Goal: Task Accomplishment & Management: Manage account settings

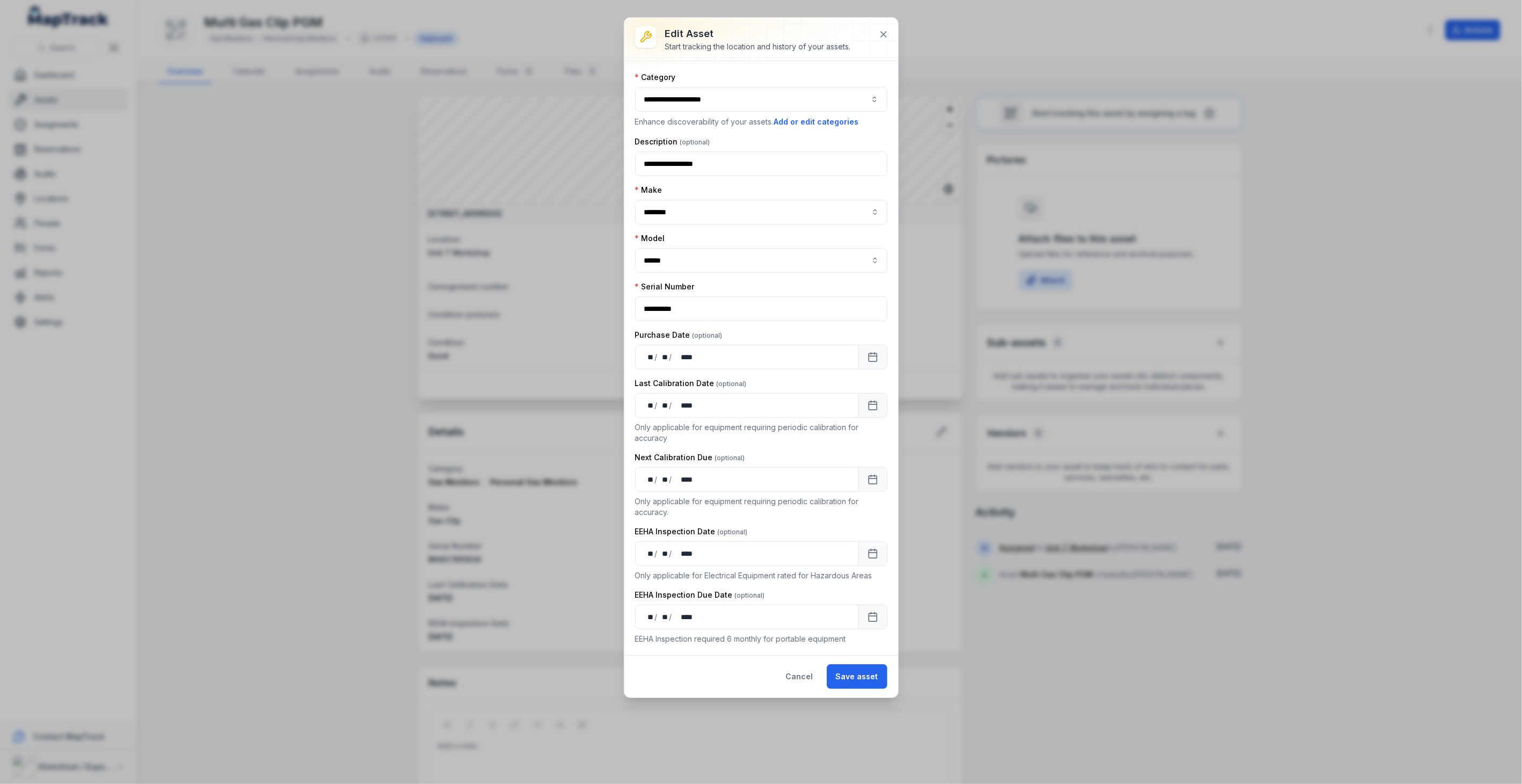
scroll to position [53, 0]
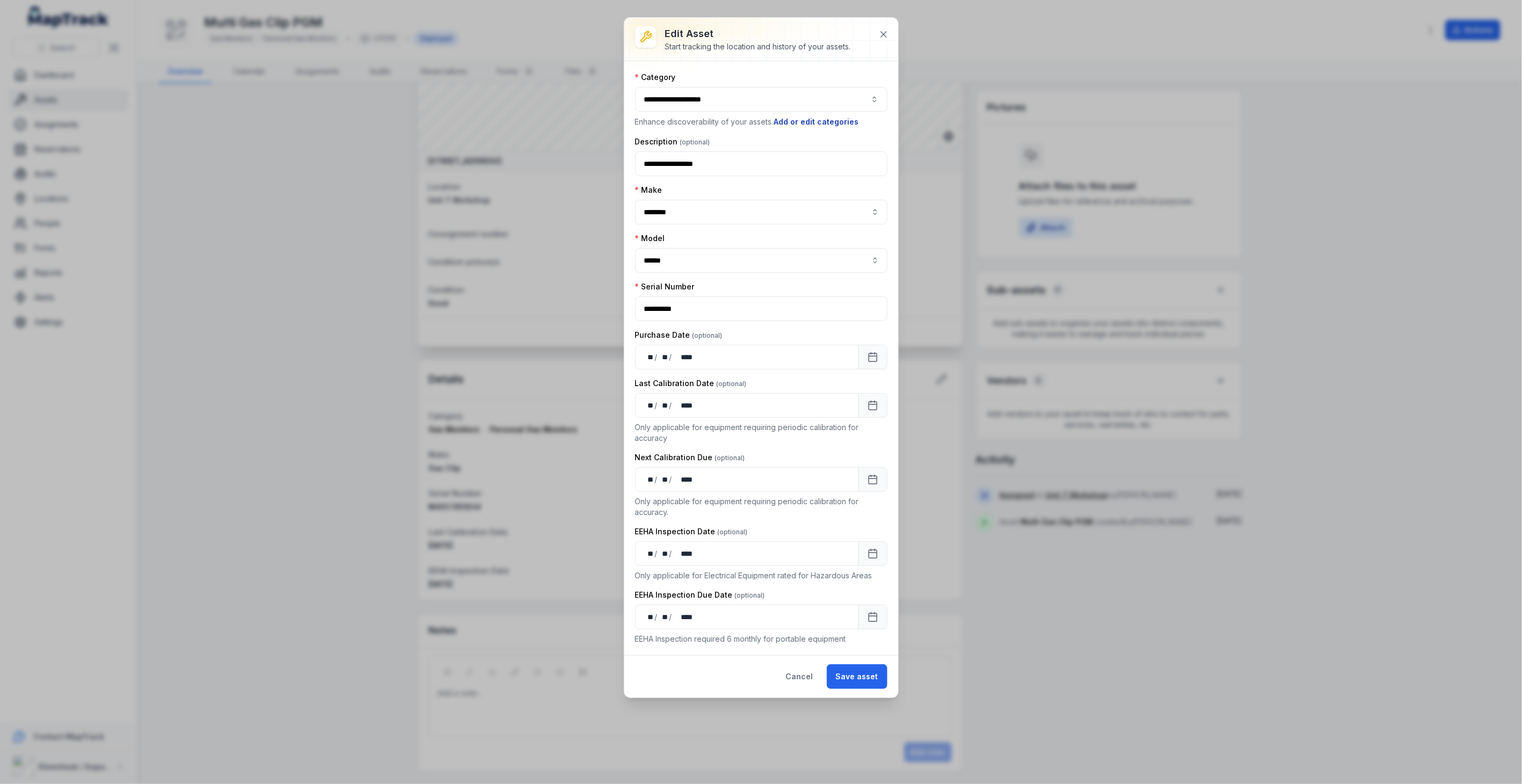
click at [844, 122] on button "Add or edit categories" at bounding box center [817, 122] width 86 height 12
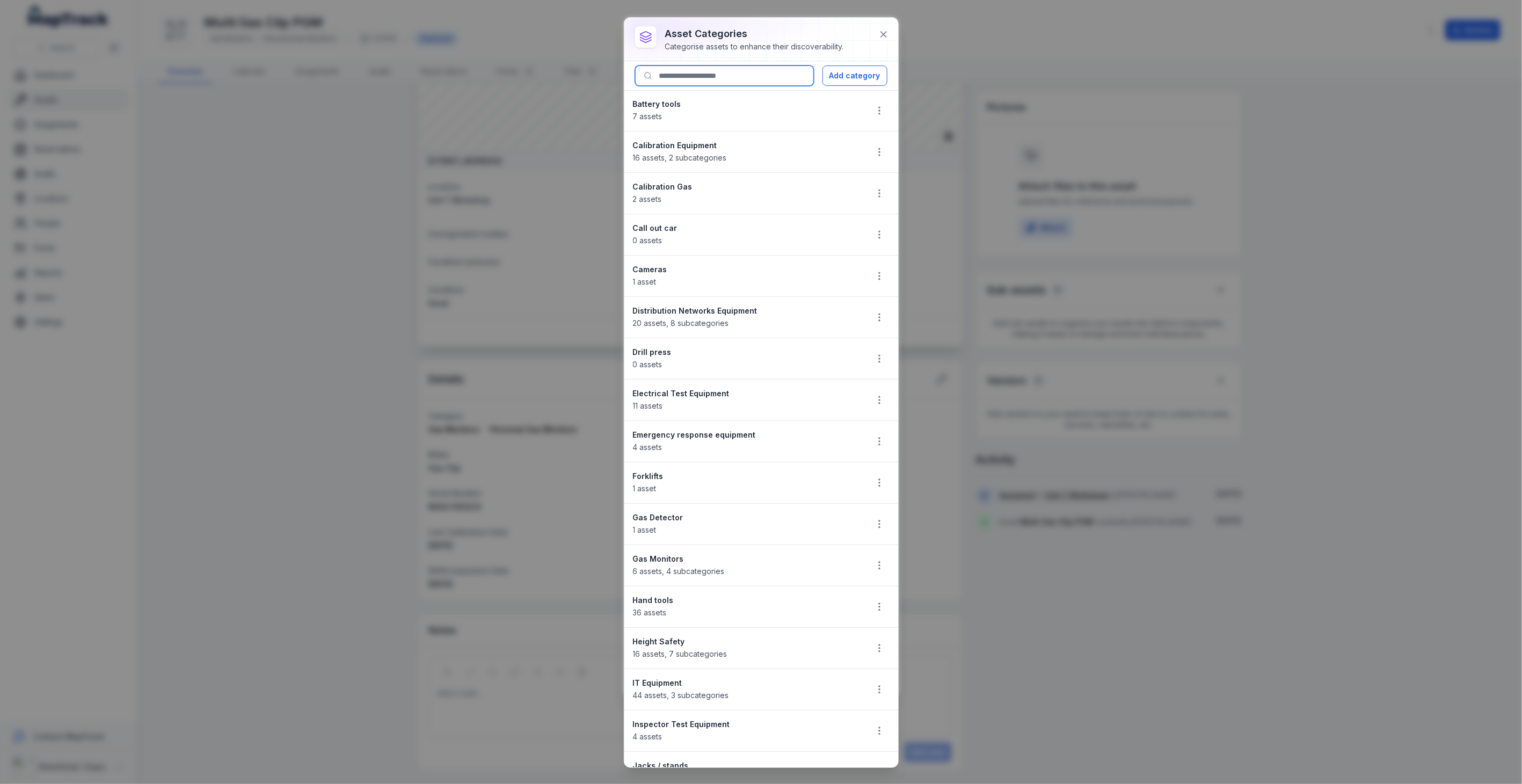
click at [763, 72] on input at bounding box center [725, 75] width 179 height 21
type input "*"
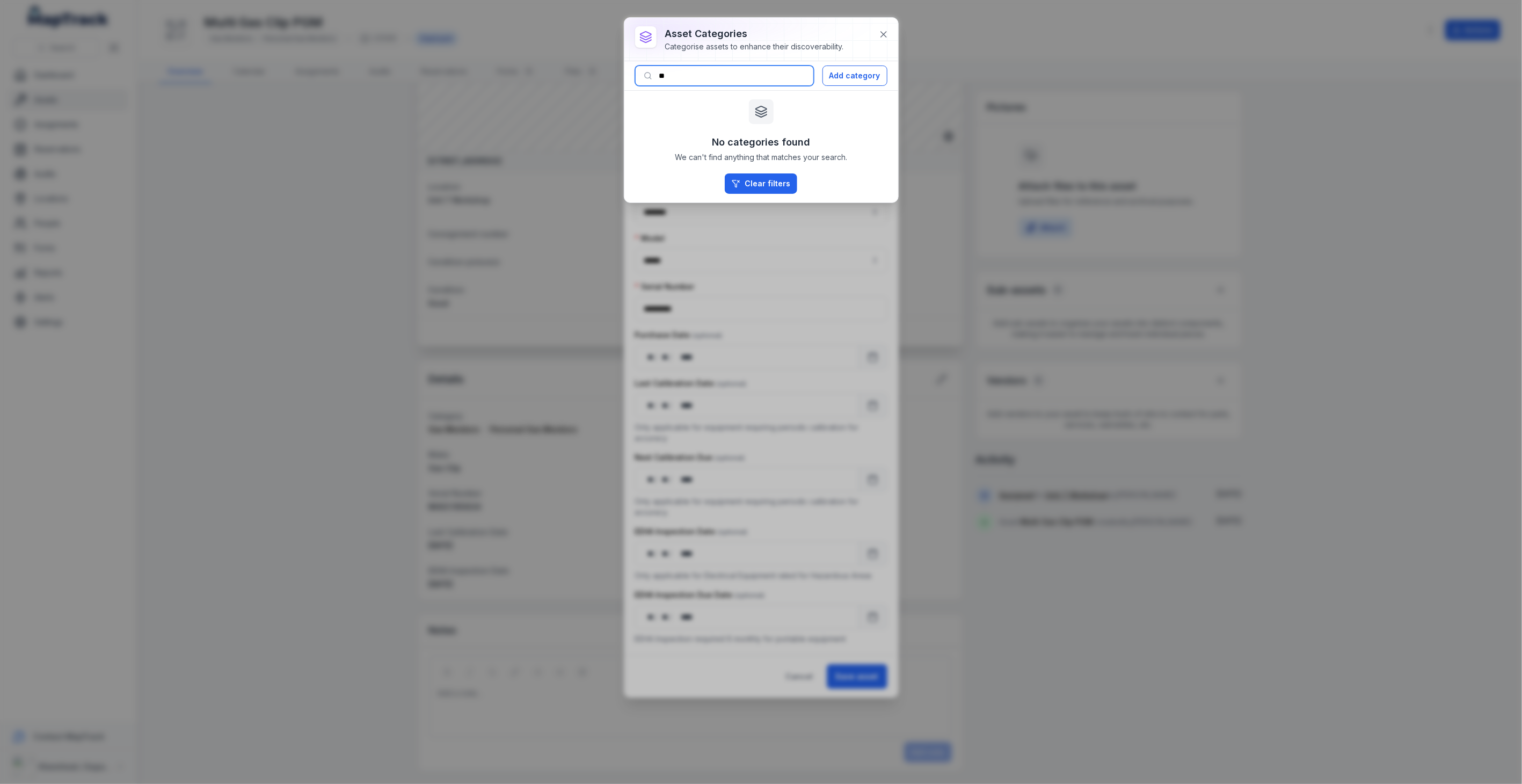
type input "*"
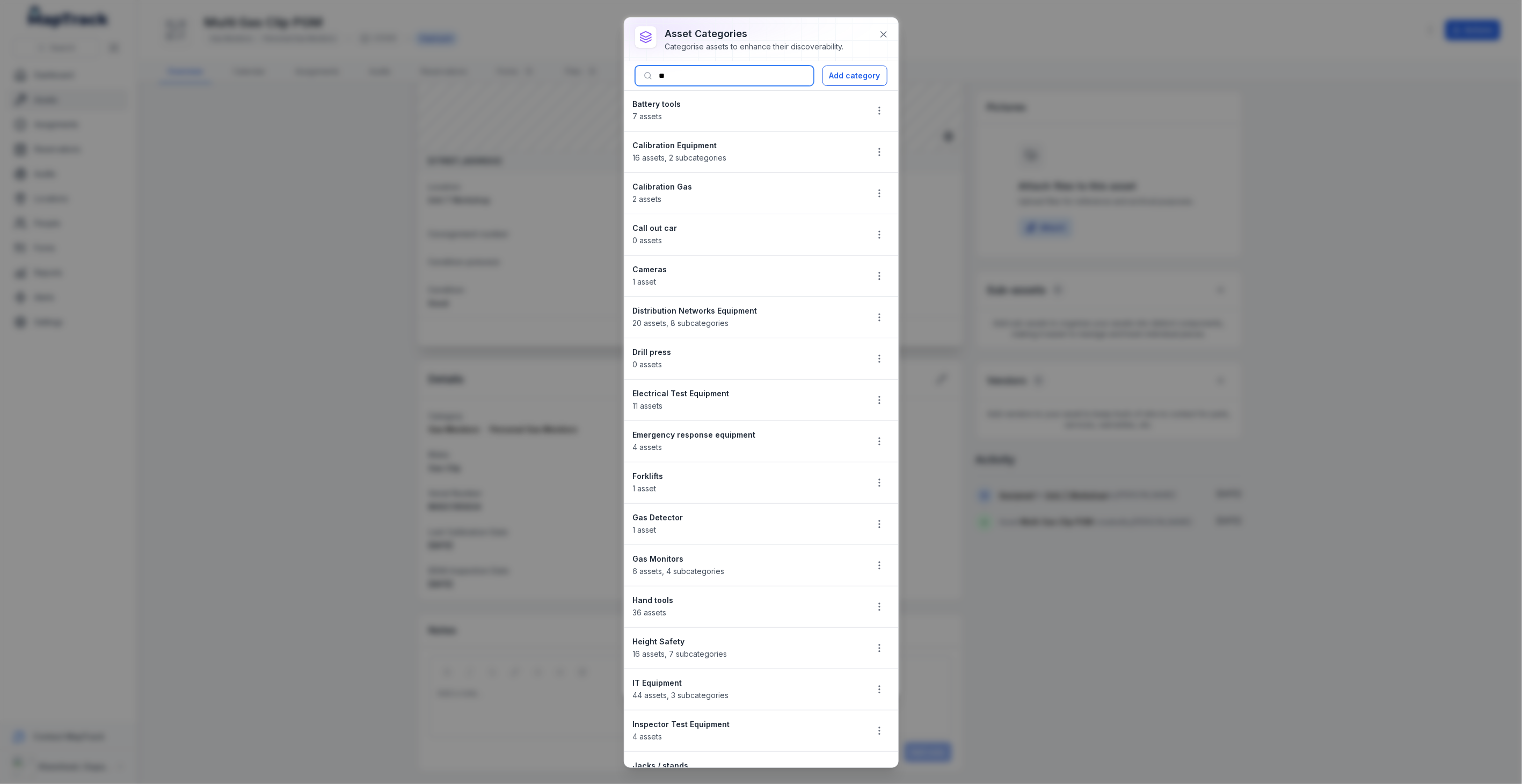
type input "*"
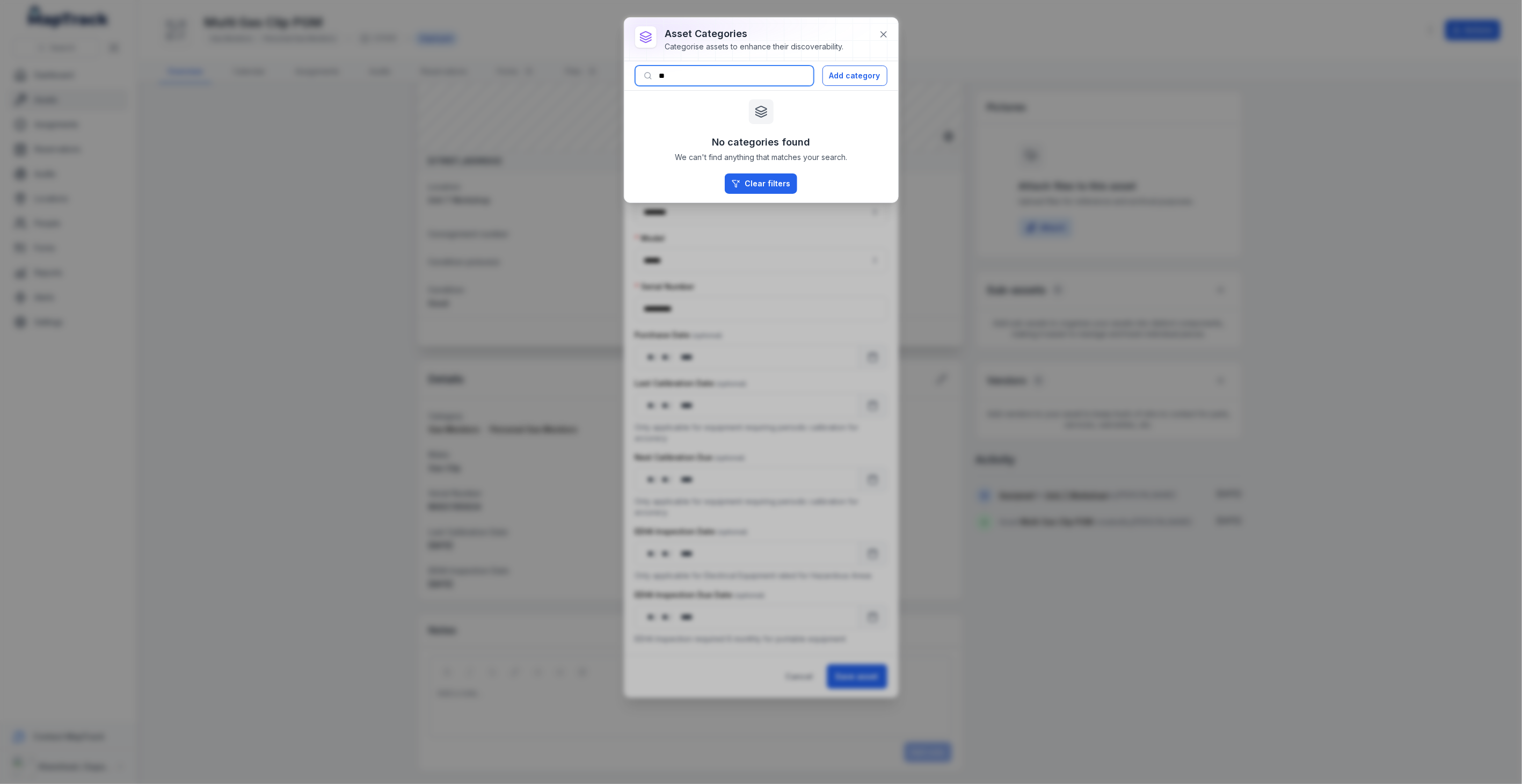
type input "*"
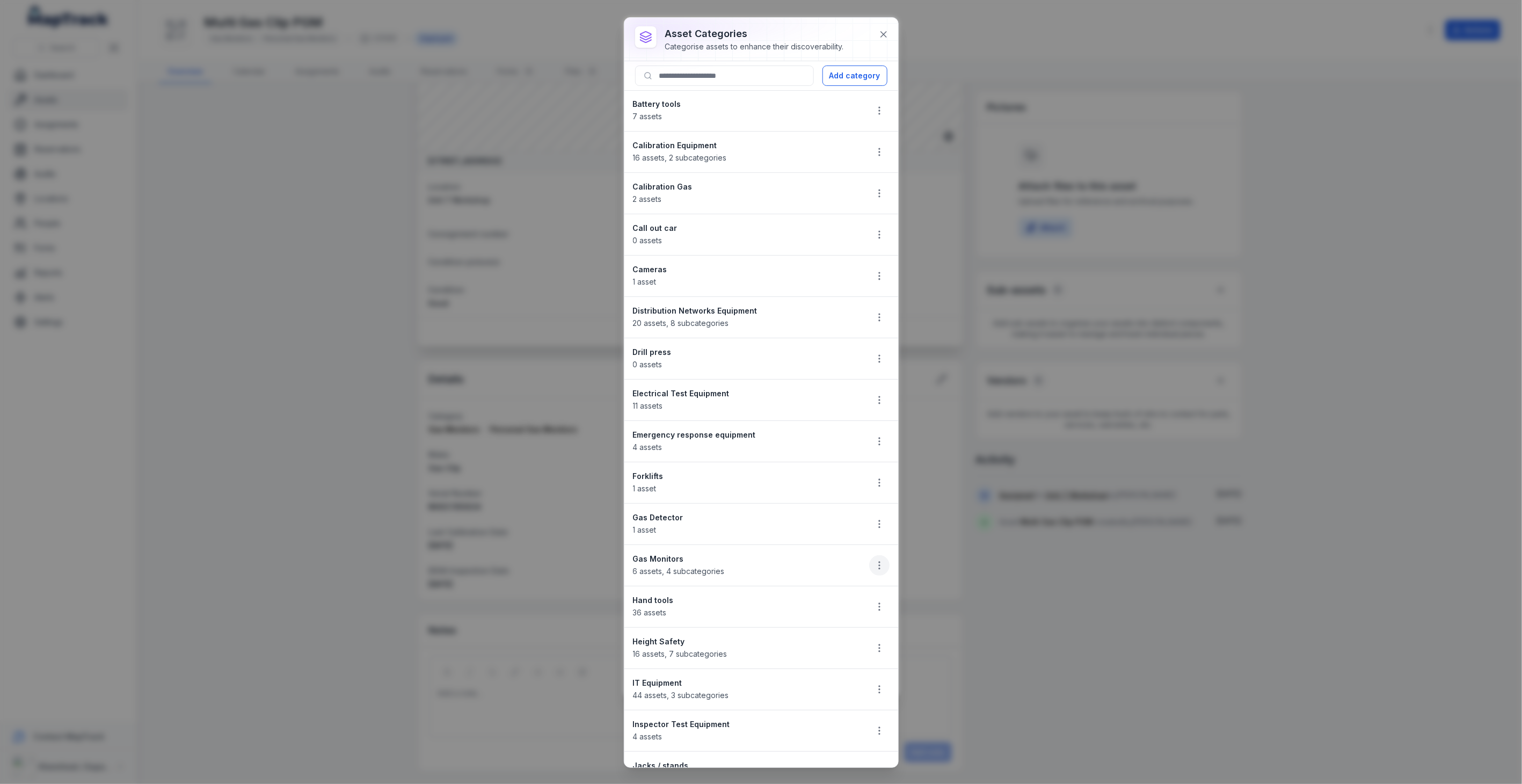
click at [874, 566] on icon "button" at bounding box center [879, 565] width 11 height 11
click at [802, 596] on div "Edit" at bounding box center [816, 595] width 120 height 19
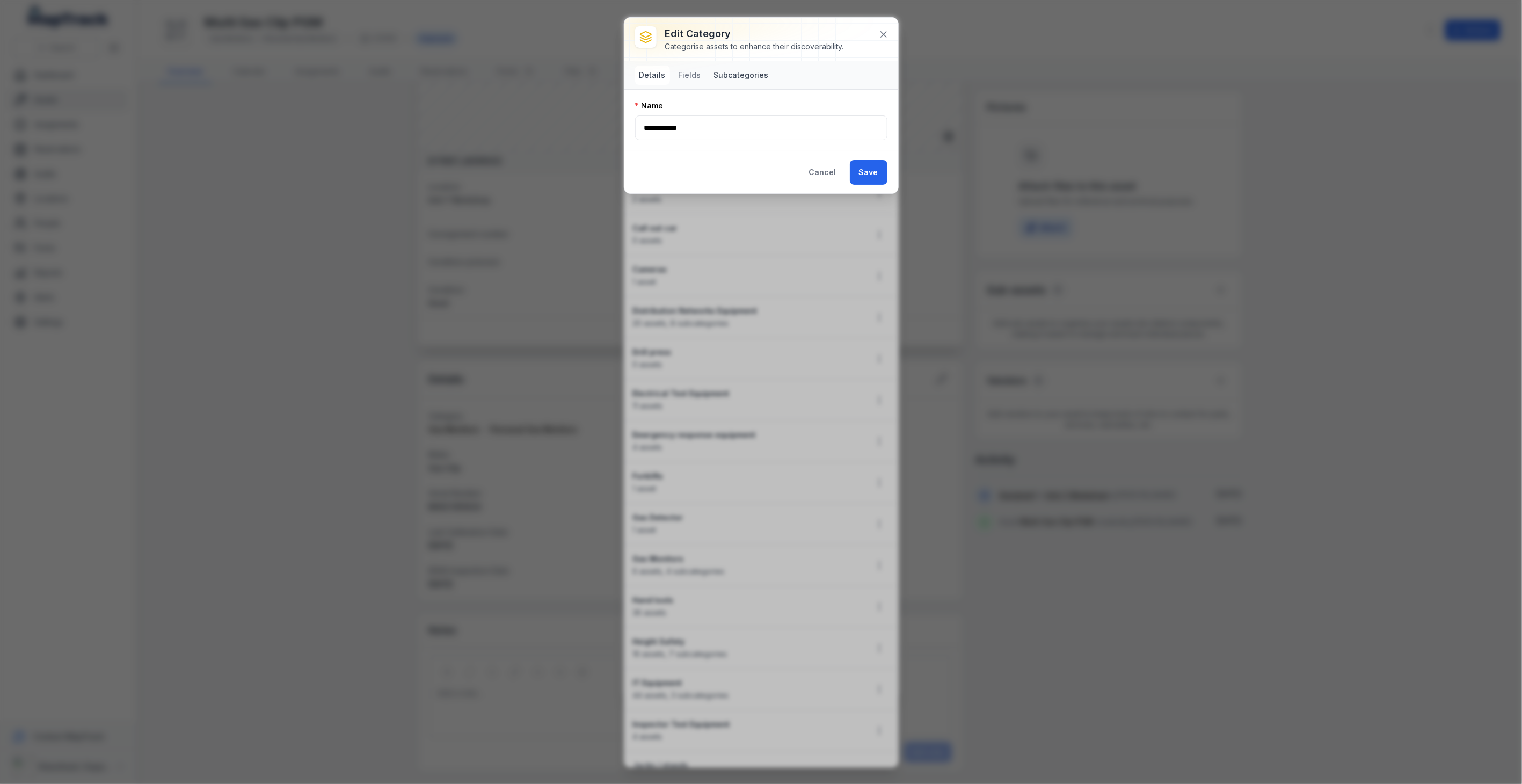
click at [747, 78] on button "Subcategories" at bounding box center [742, 75] width 64 height 19
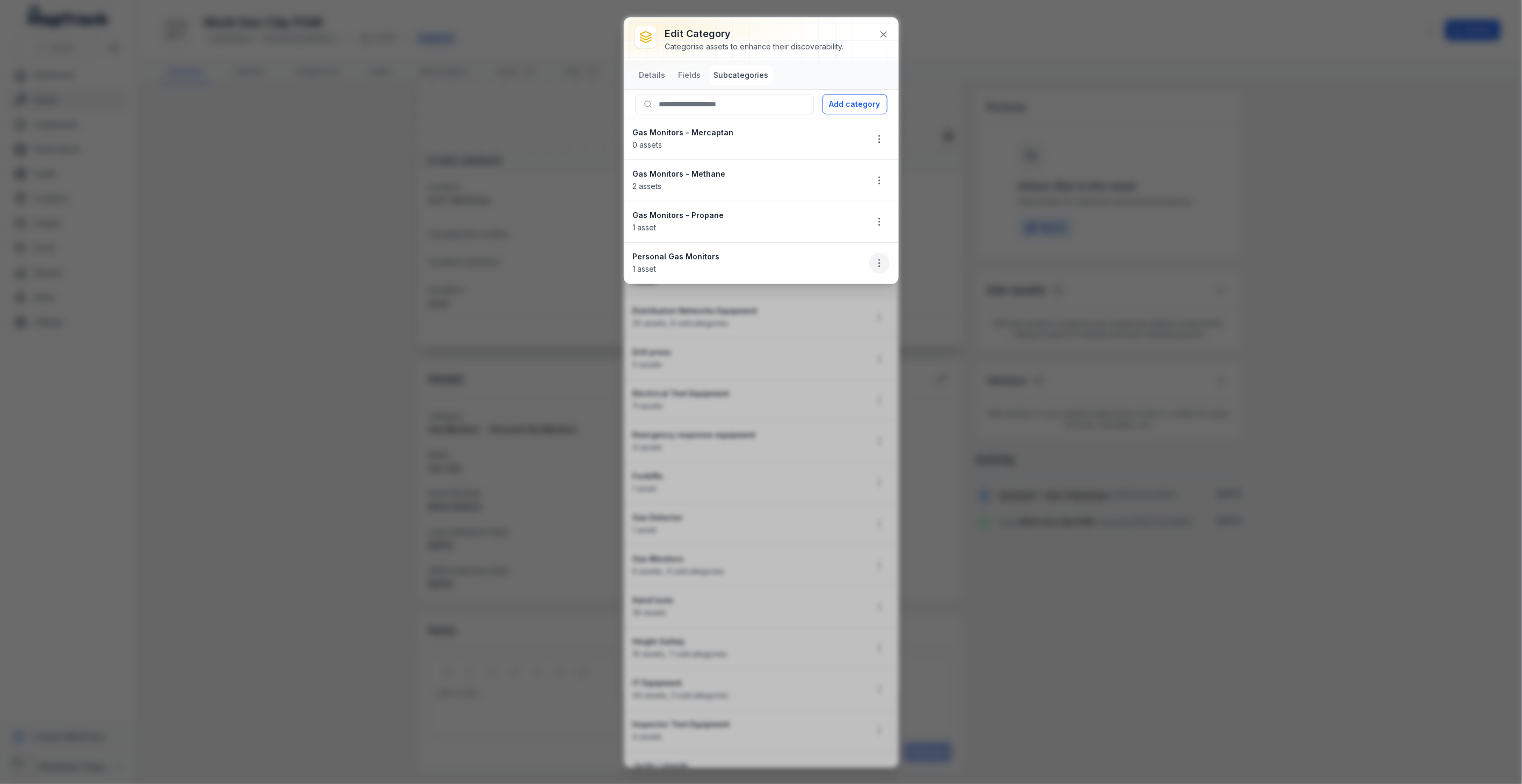
click at [878, 260] on icon "button" at bounding box center [879, 263] width 11 height 11
click at [813, 292] on div "Edit" at bounding box center [825, 292] width 120 height 19
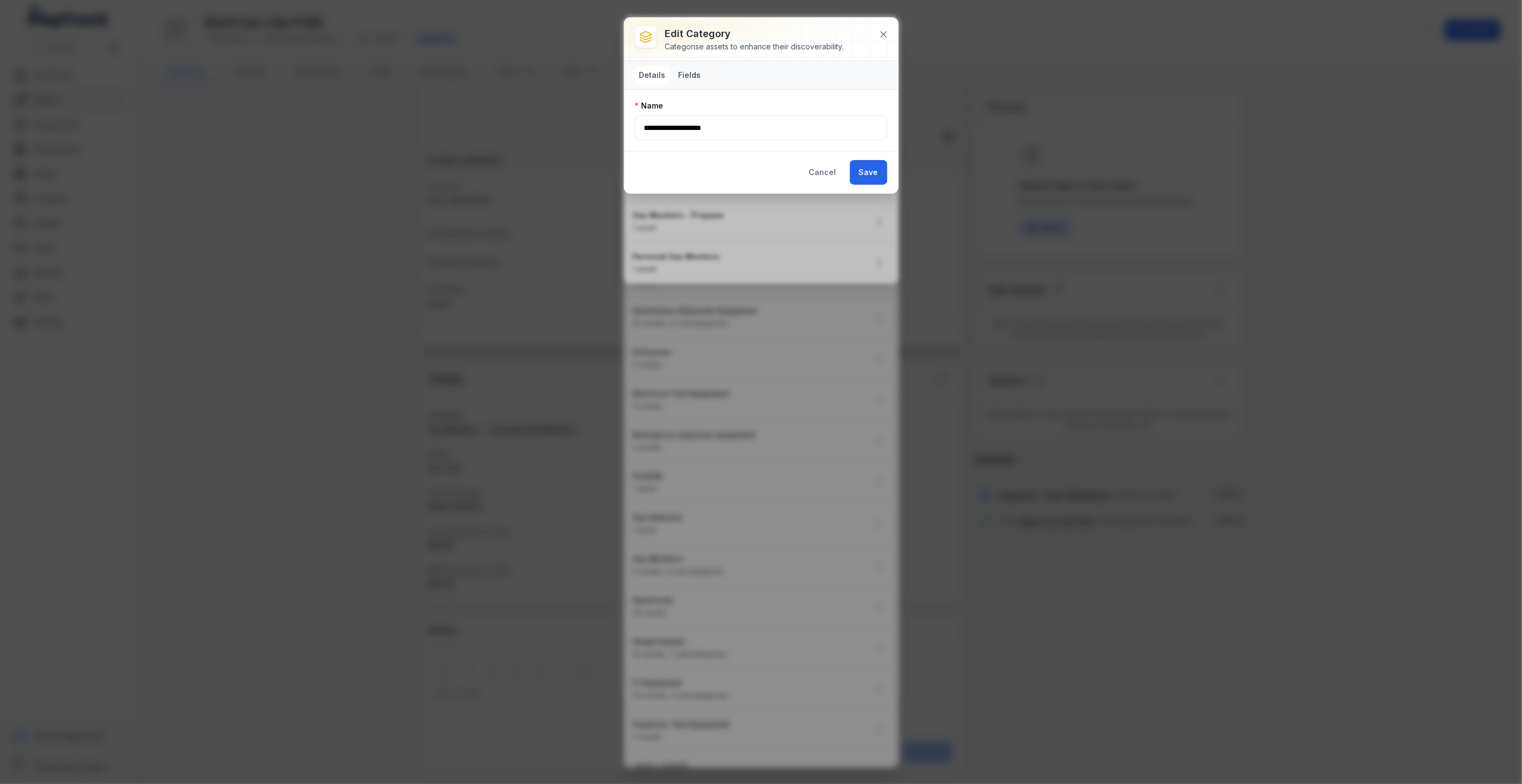
click at [685, 69] on button "Fields" at bounding box center [690, 75] width 31 height 19
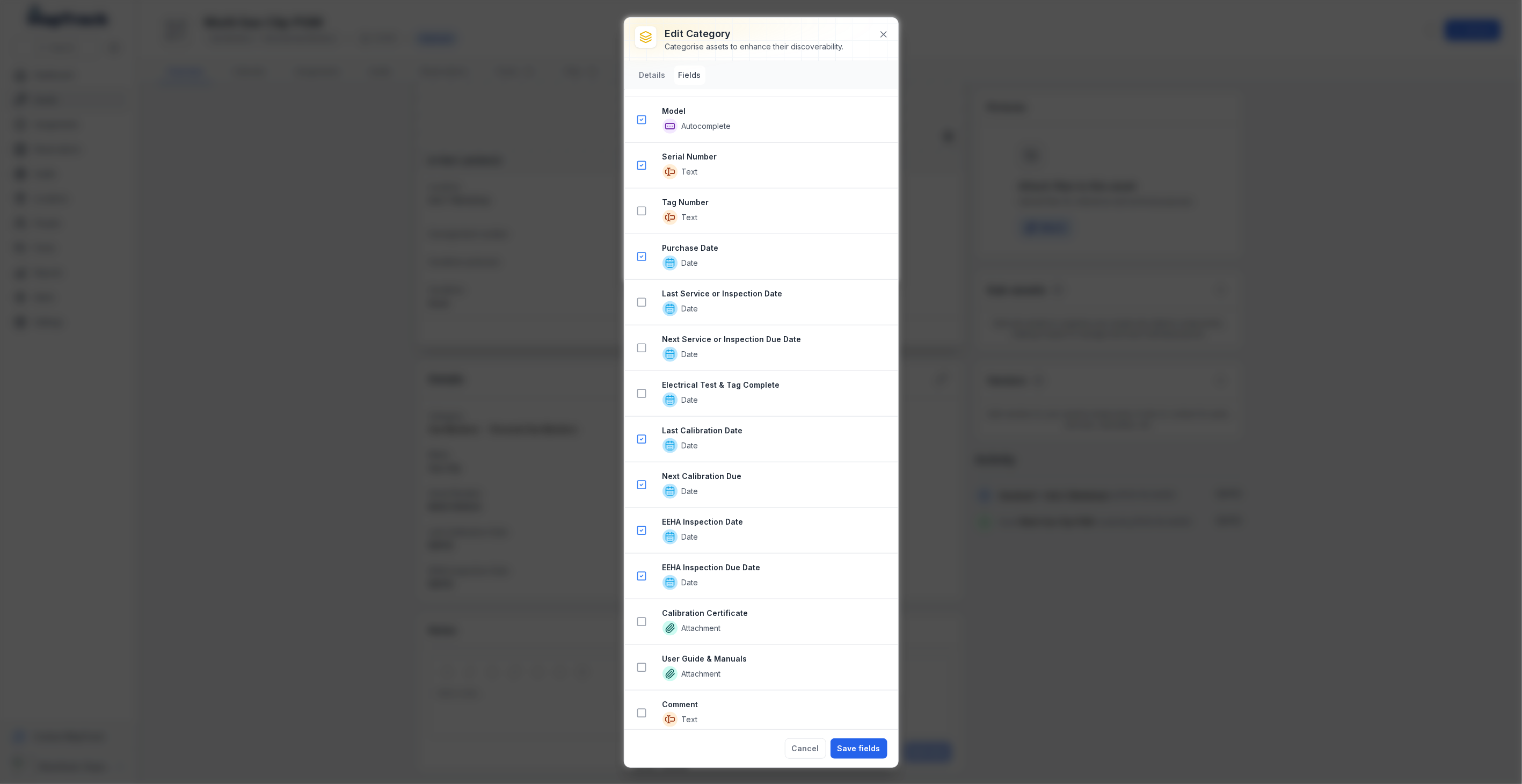
scroll to position [498, 0]
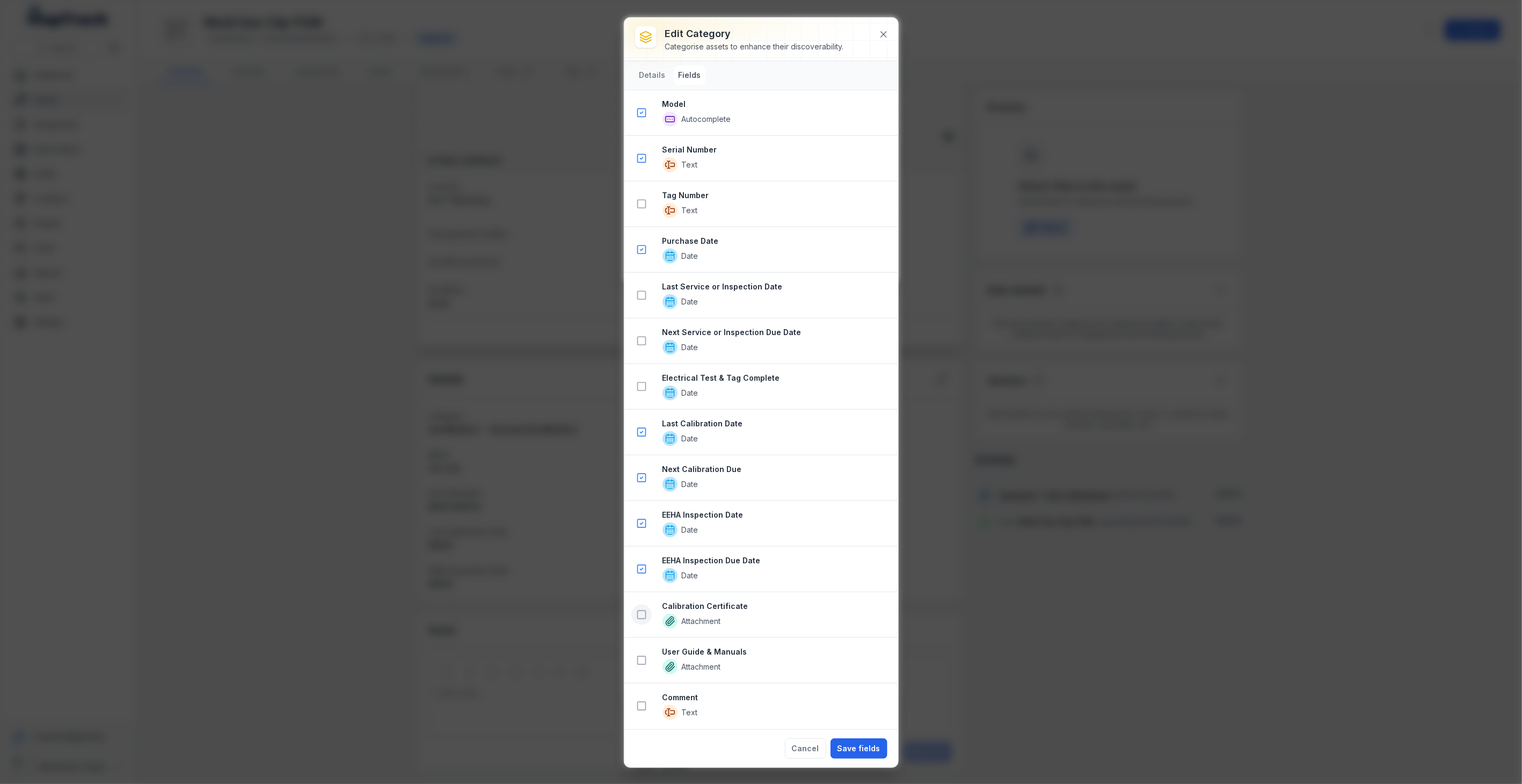
click at [647, 615] on button at bounding box center [641, 615] width 21 height 21
click at [645, 705] on icon at bounding box center [641, 706] width 11 height 11
click at [856, 748] on button "Save fields" at bounding box center [859, 748] width 57 height 21
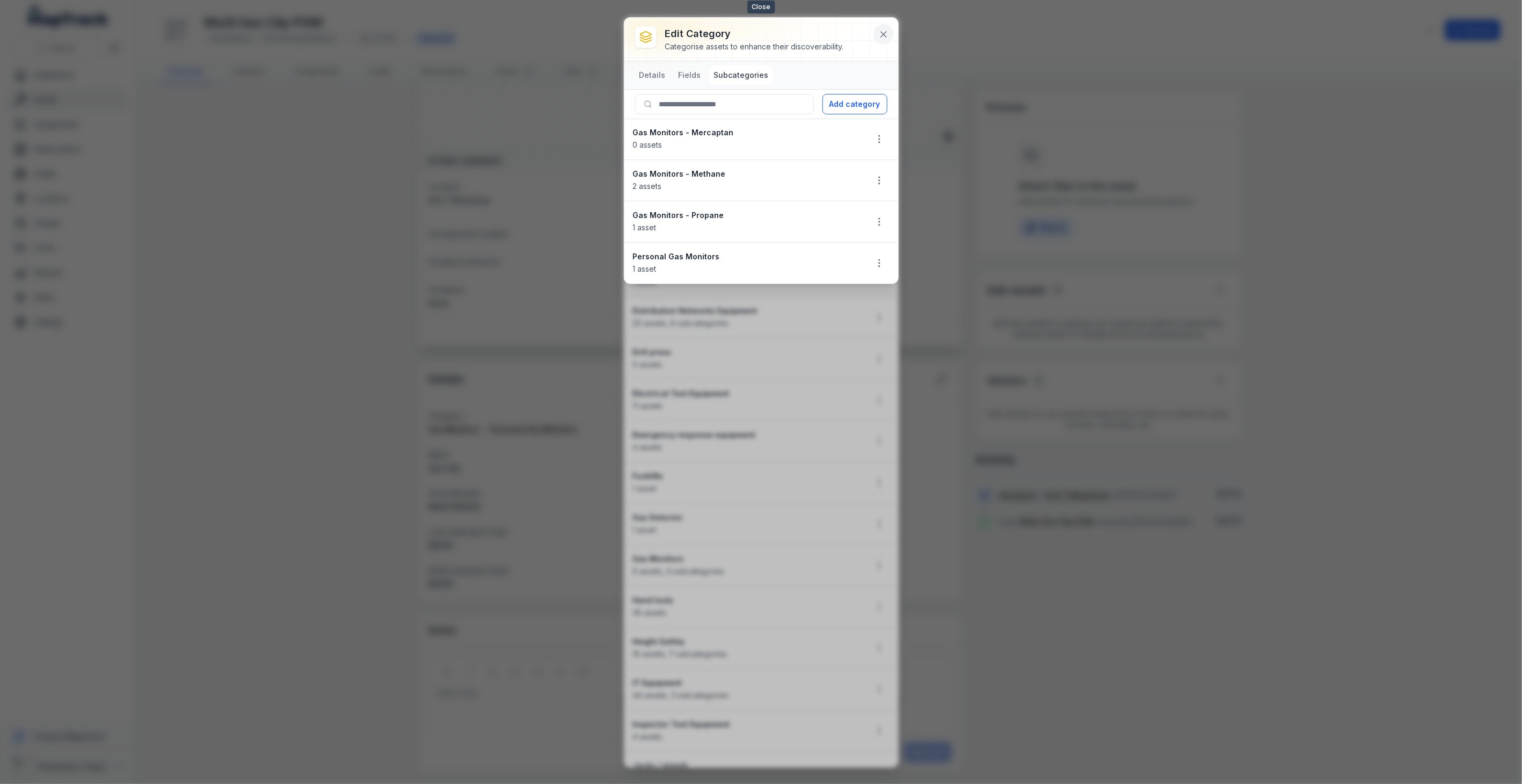
click at [889, 30] on button at bounding box center [883, 34] width 21 height 21
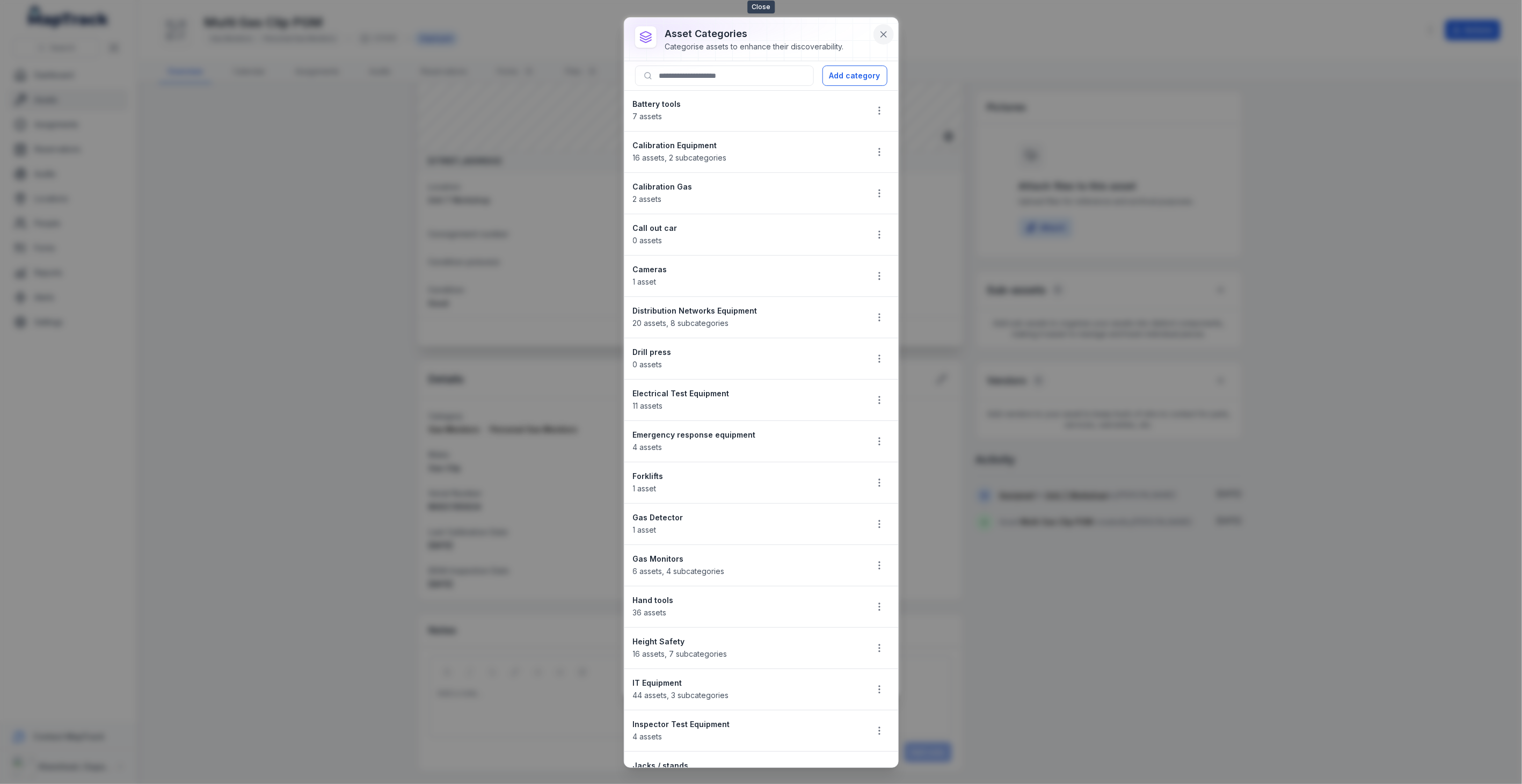
click at [884, 33] on icon at bounding box center [883, 34] width 5 height 5
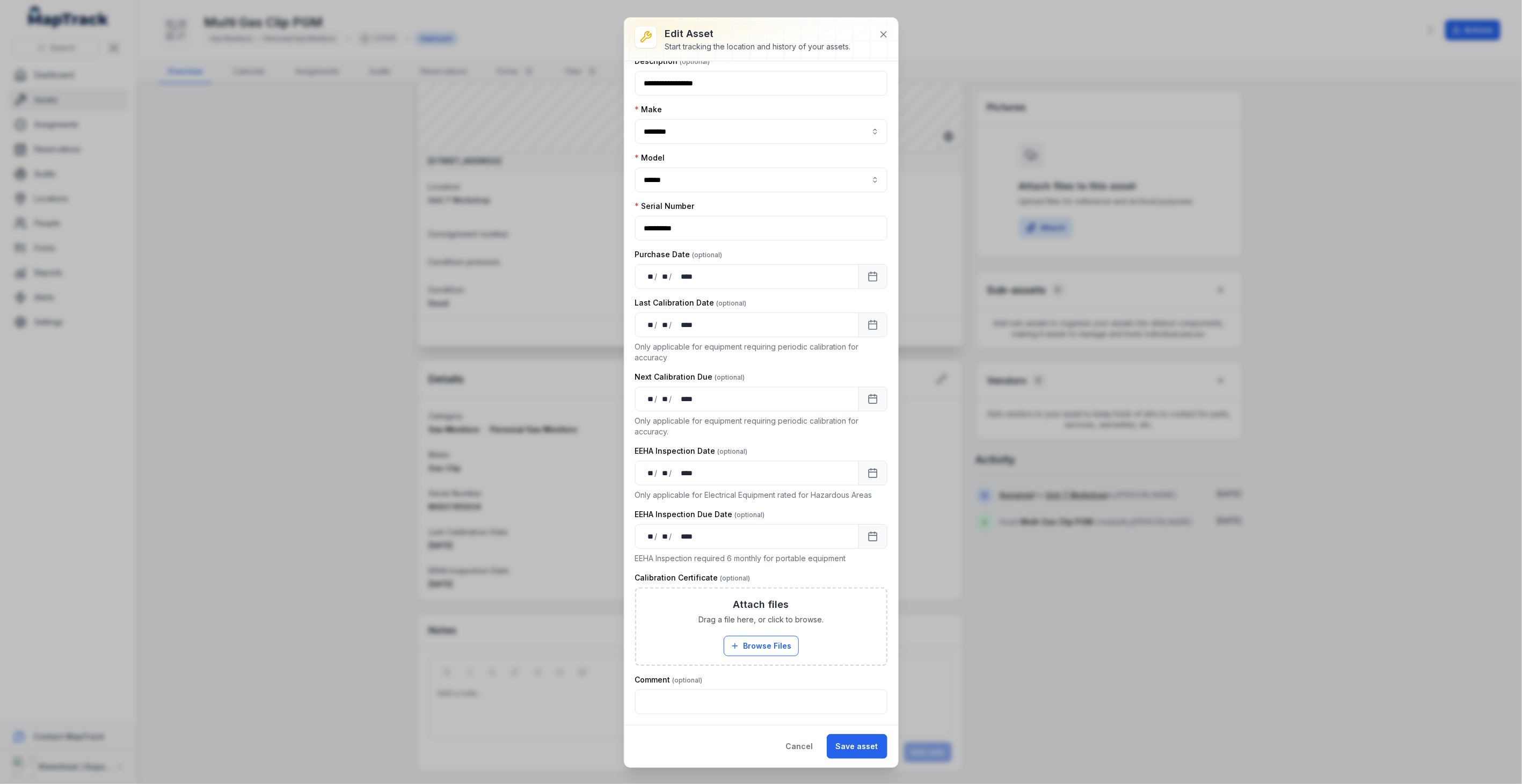
scroll to position [81, 0]
click at [856, 747] on button "Save asset" at bounding box center [858, 746] width 61 height 24
